Goal: Transaction & Acquisition: Purchase product/service

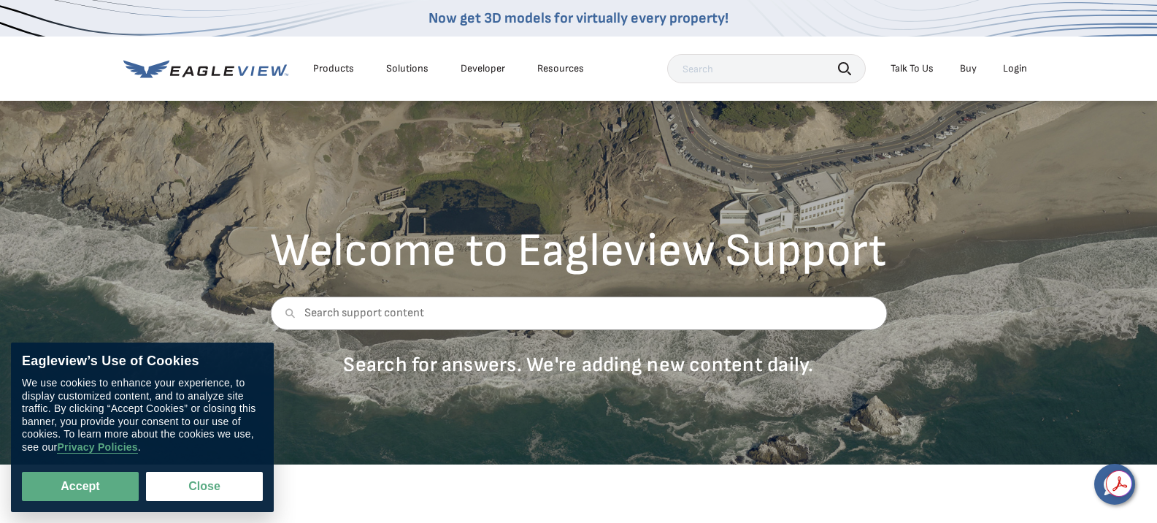
click at [1020, 65] on div "Login" at bounding box center [1015, 68] width 24 height 13
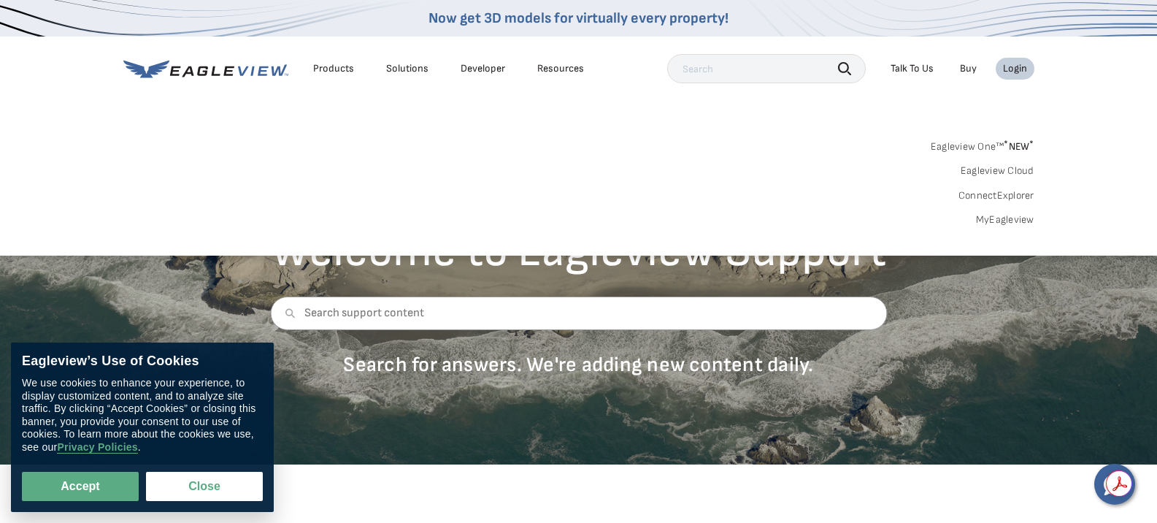
click at [1023, 214] on link "MyEagleview" at bounding box center [1005, 219] width 58 height 13
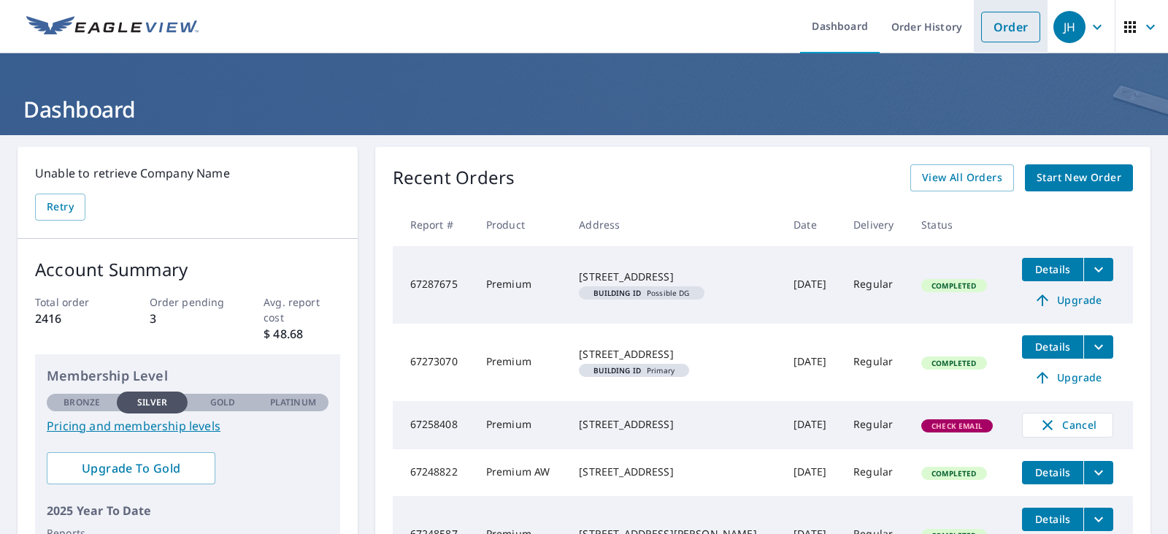
click at [994, 20] on link "Order" at bounding box center [1010, 27] width 59 height 31
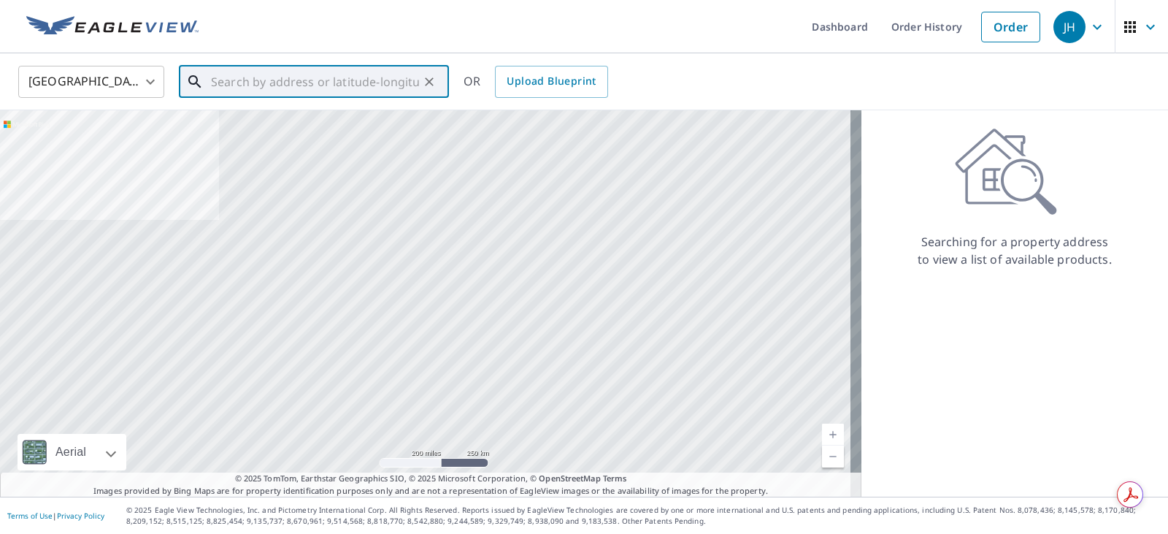
click at [303, 83] on input "text" at bounding box center [315, 81] width 208 height 41
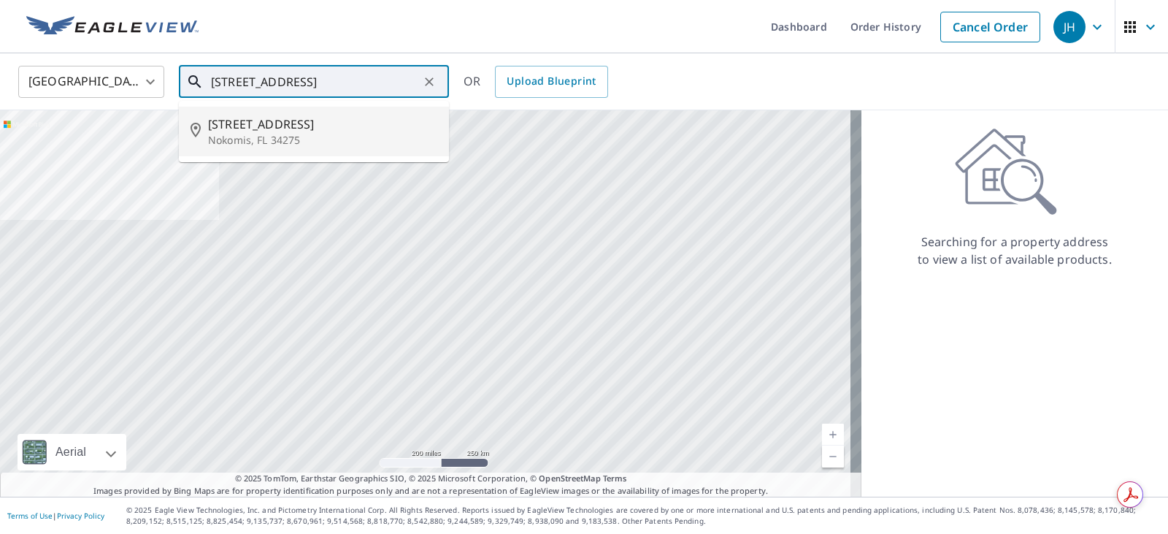
click at [234, 116] on span "[STREET_ADDRESS]" at bounding box center [322, 124] width 229 height 18
type input "[STREET_ADDRESS][PERSON_NAME]"
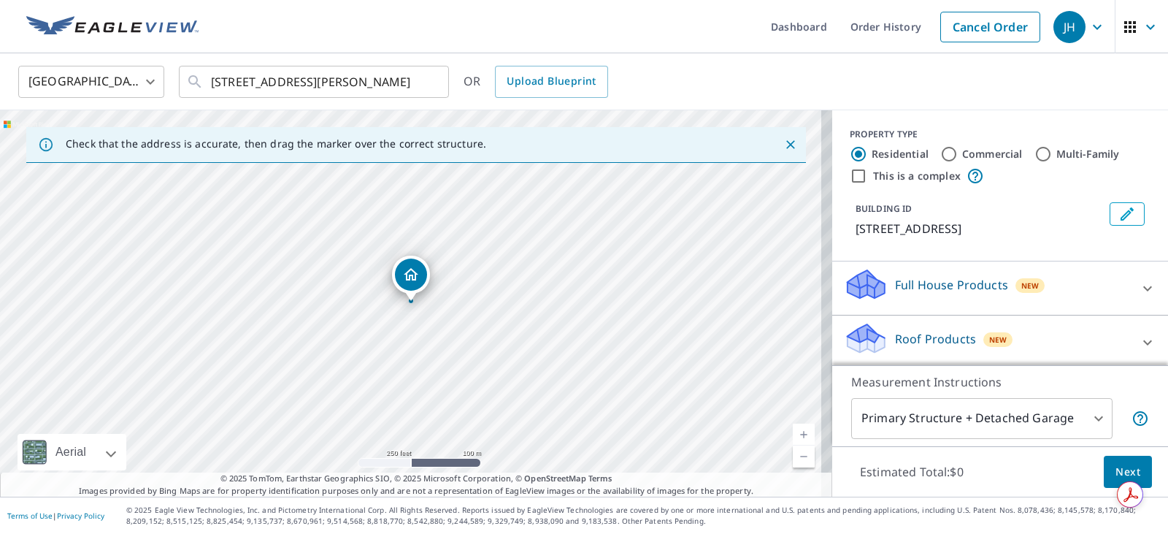
click at [919, 348] on p "Roof Products" at bounding box center [935, 339] width 81 height 18
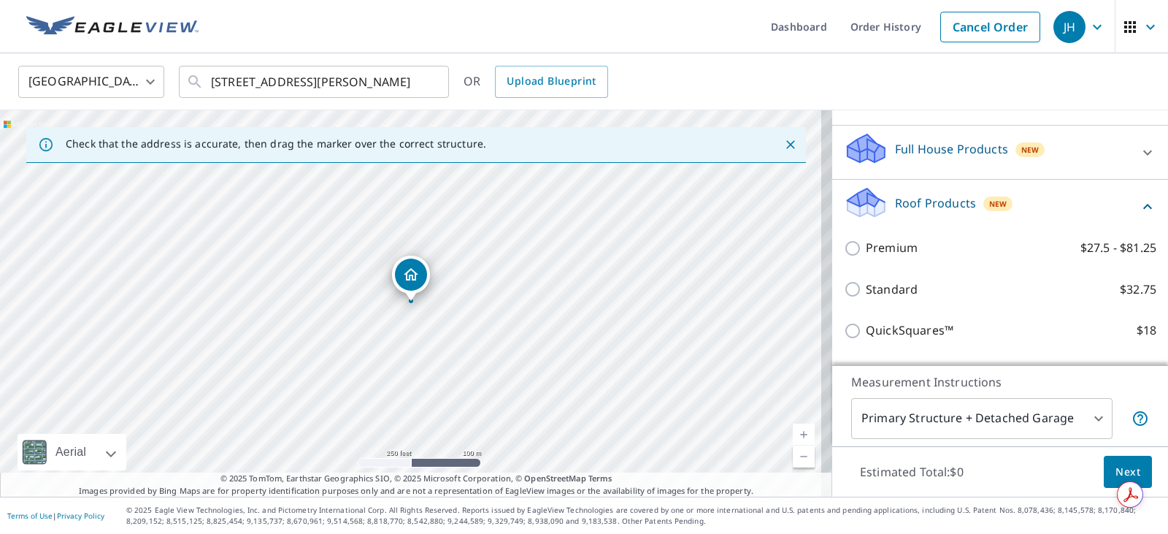
scroll to position [146, 0]
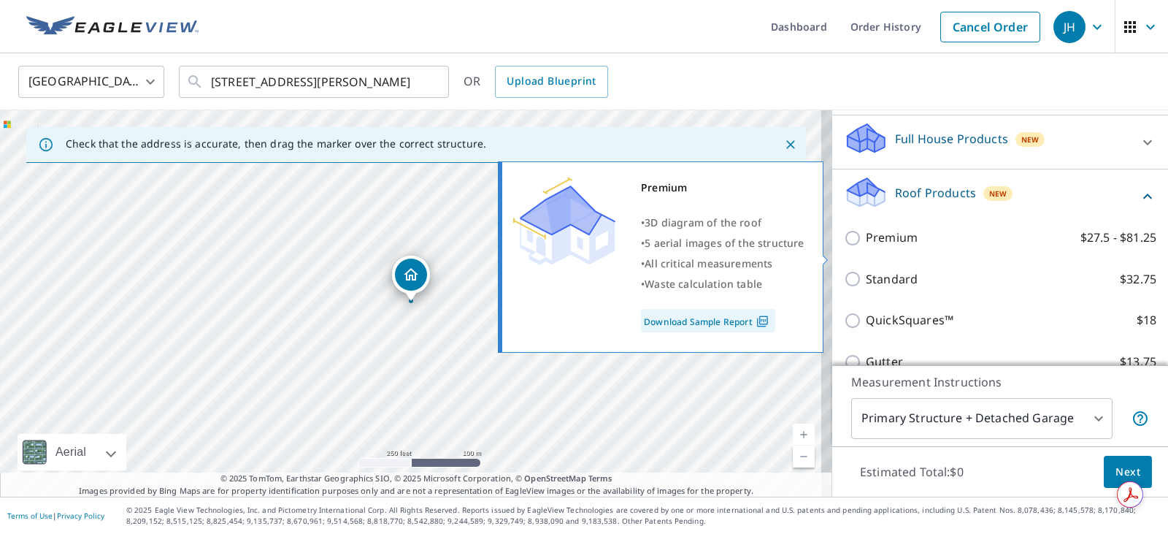
click at [896, 247] on p "Premium" at bounding box center [892, 238] width 52 height 18
click at [866, 247] on input "Premium $27.5 - $81.25" at bounding box center [855, 238] width 22 height 18
checkbox input "true"
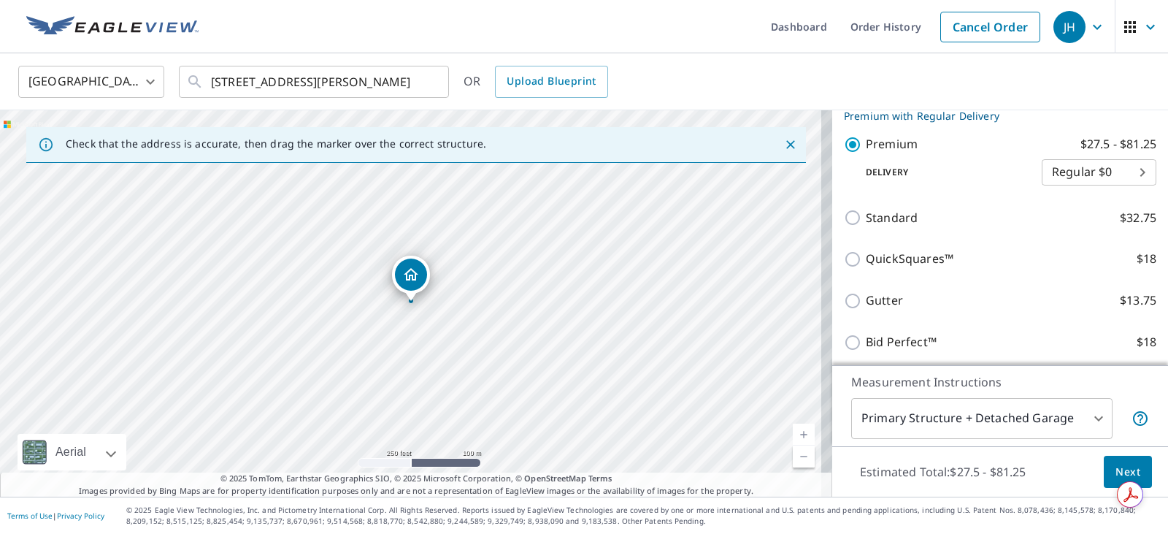
scroll to position [219, 0]
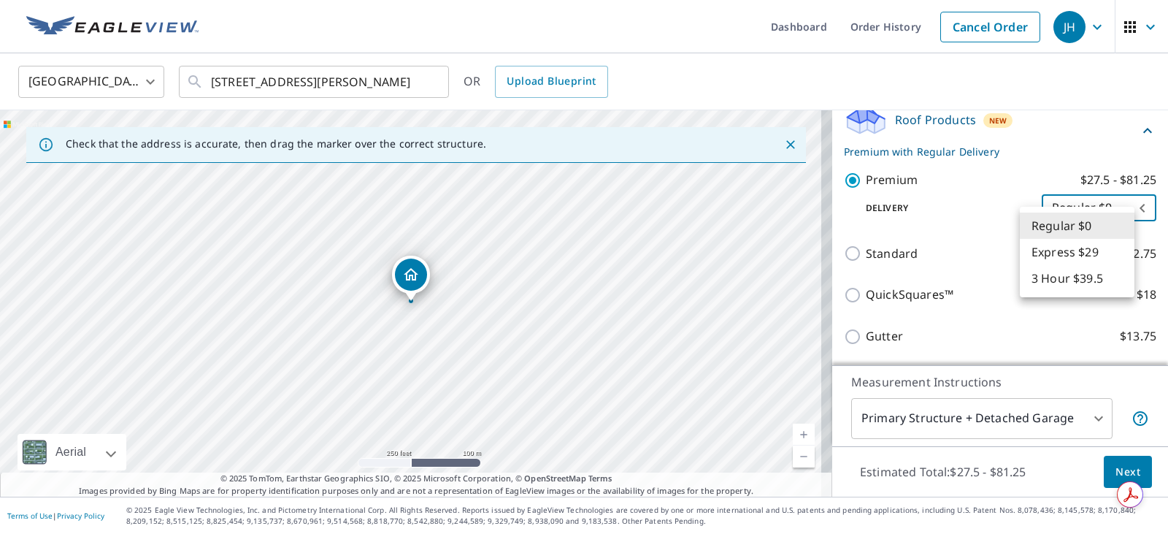
click at [1130, 228] on body "JH JH Dashboard Order History Cancel Order JH [GEOGRAPHIC_DATA] [GEOGRAPHIC_DAT…" at bounding box center [584, 267] width 1168 height 534
click at [1099, 256] on li "Express $29" at bounding box center [1077, 252] width 115 height 26
type input "4"
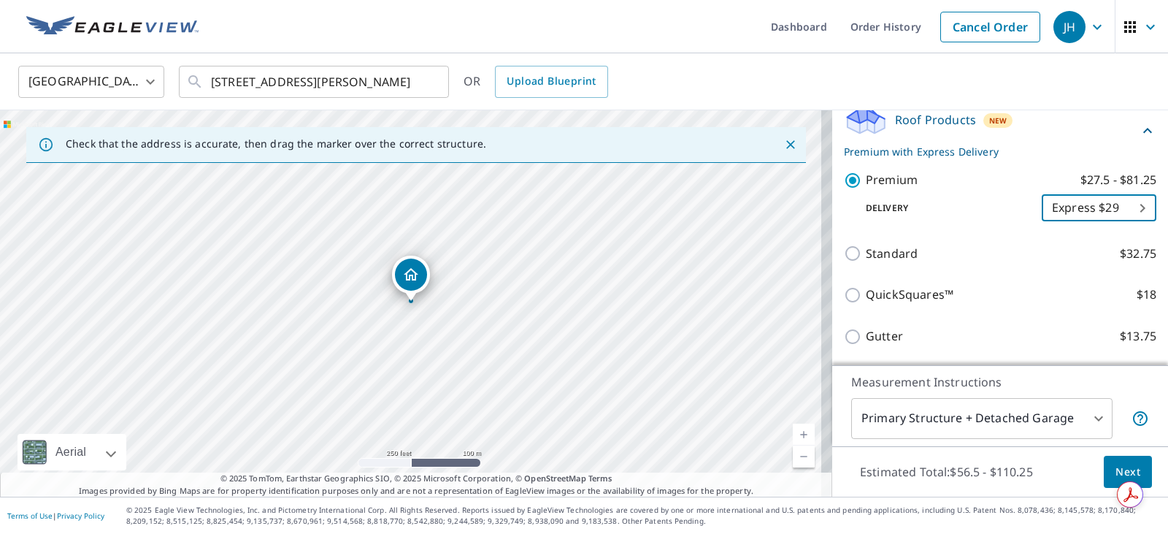
click at [1118, 464] on span "Next" at bounding box center [1128, 472] width 25 height 18
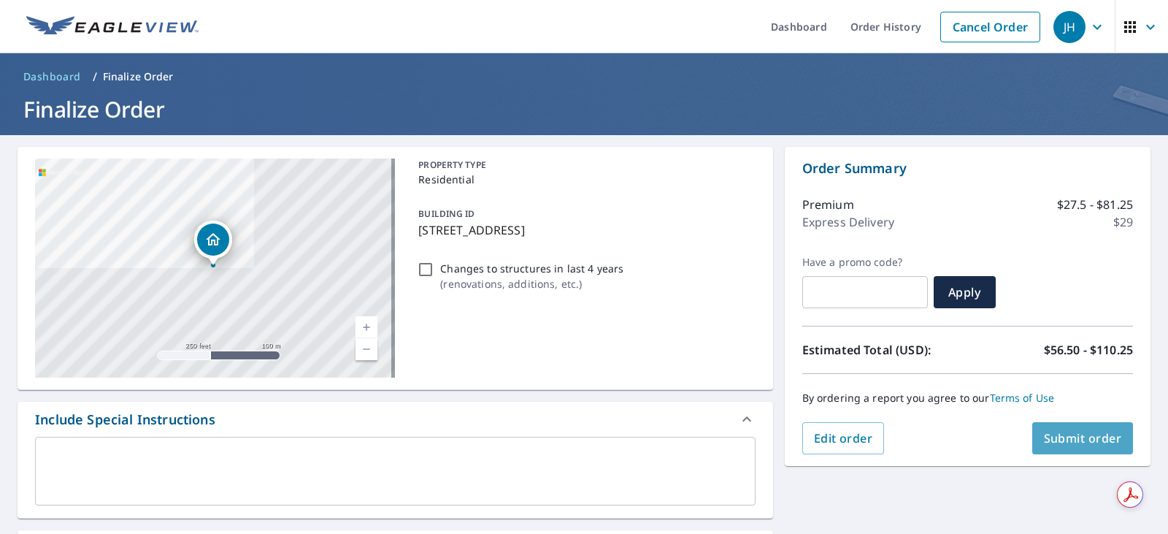
click at [1068, 435] on span "Submit order" at bounding box center [1083, 438] width 78 height 16
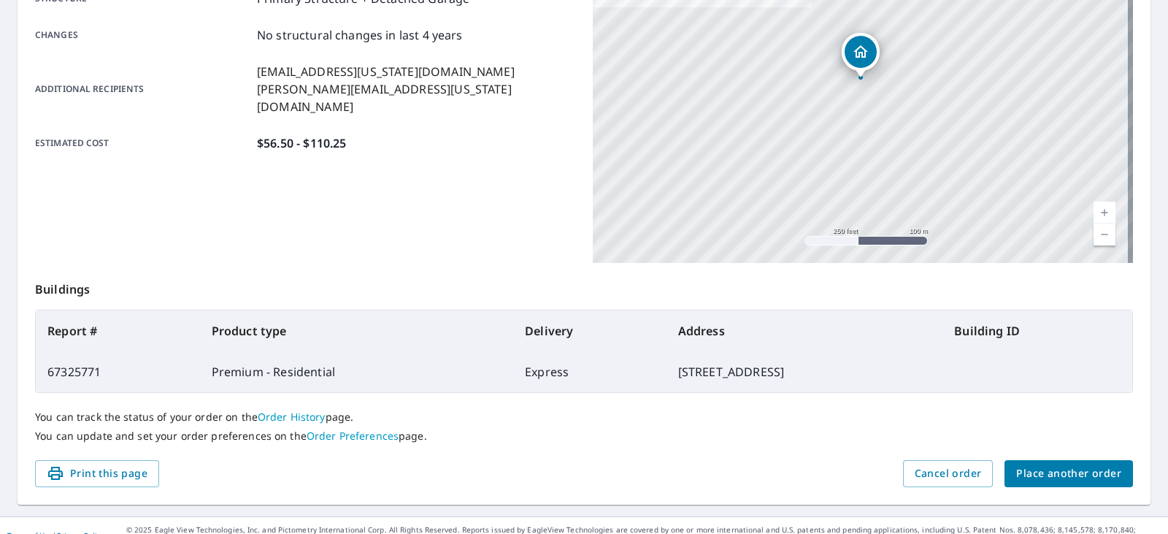
scroll to position [326, 0]
